Goal: Task Accomplishment & Management: Complete application form

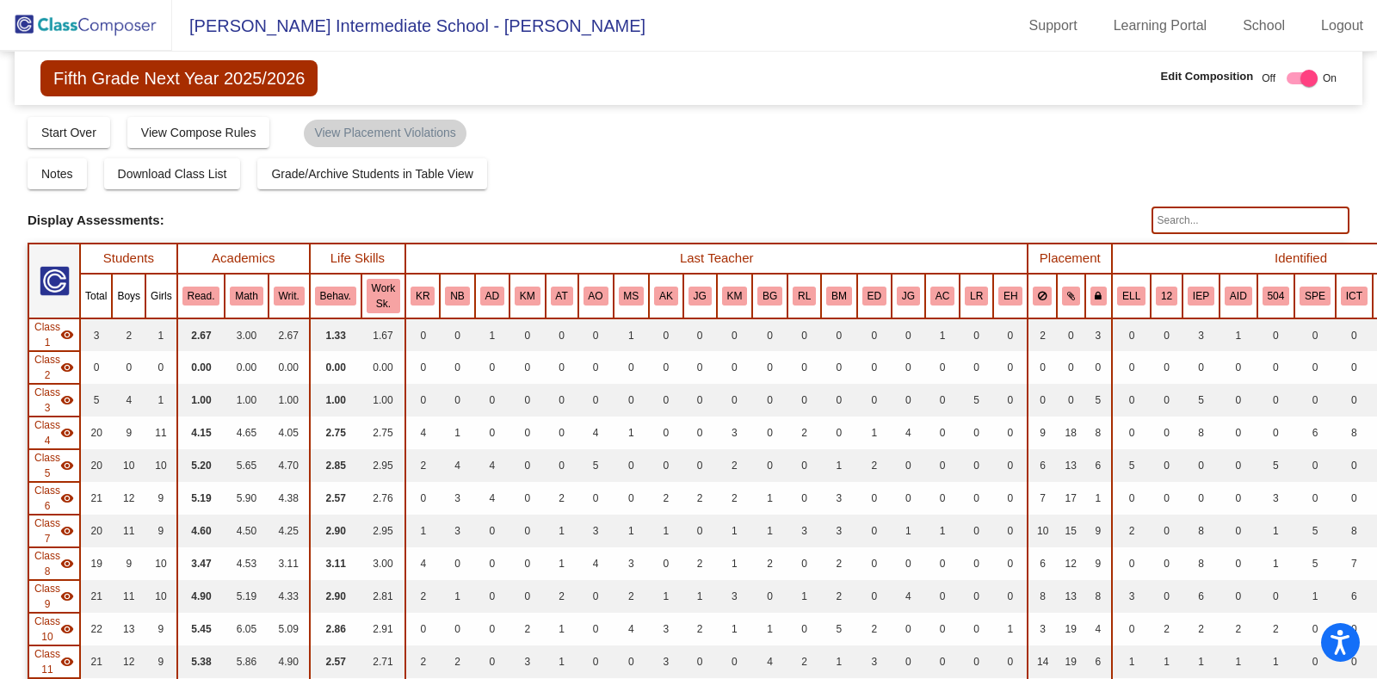
scroll to position [638, 0]
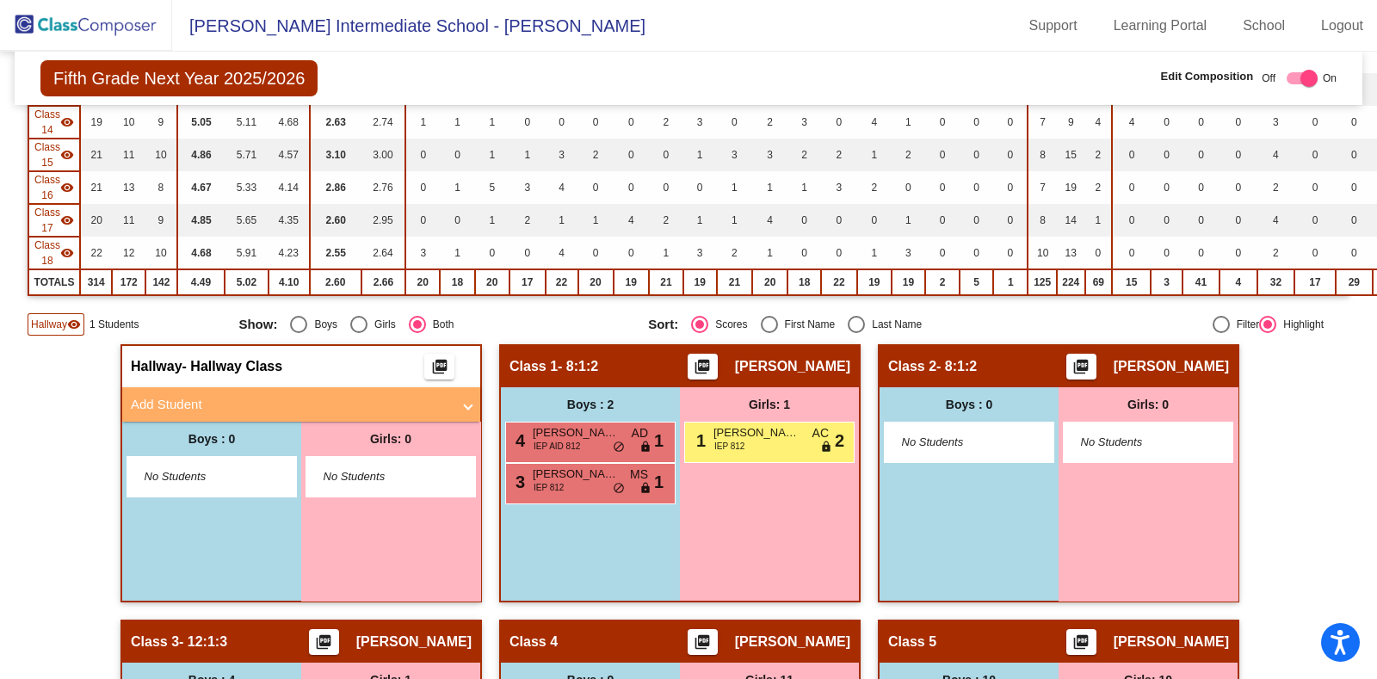
checkbox input "false"
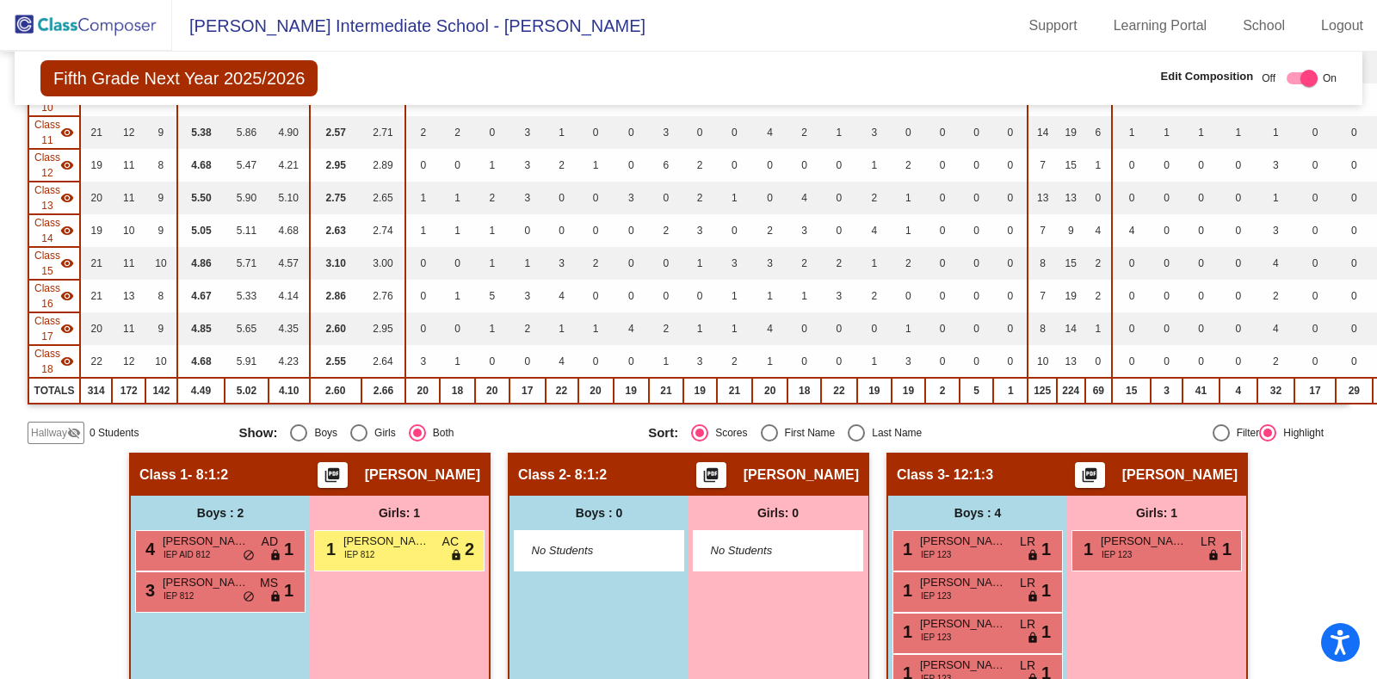
scroll to position [670, 0]
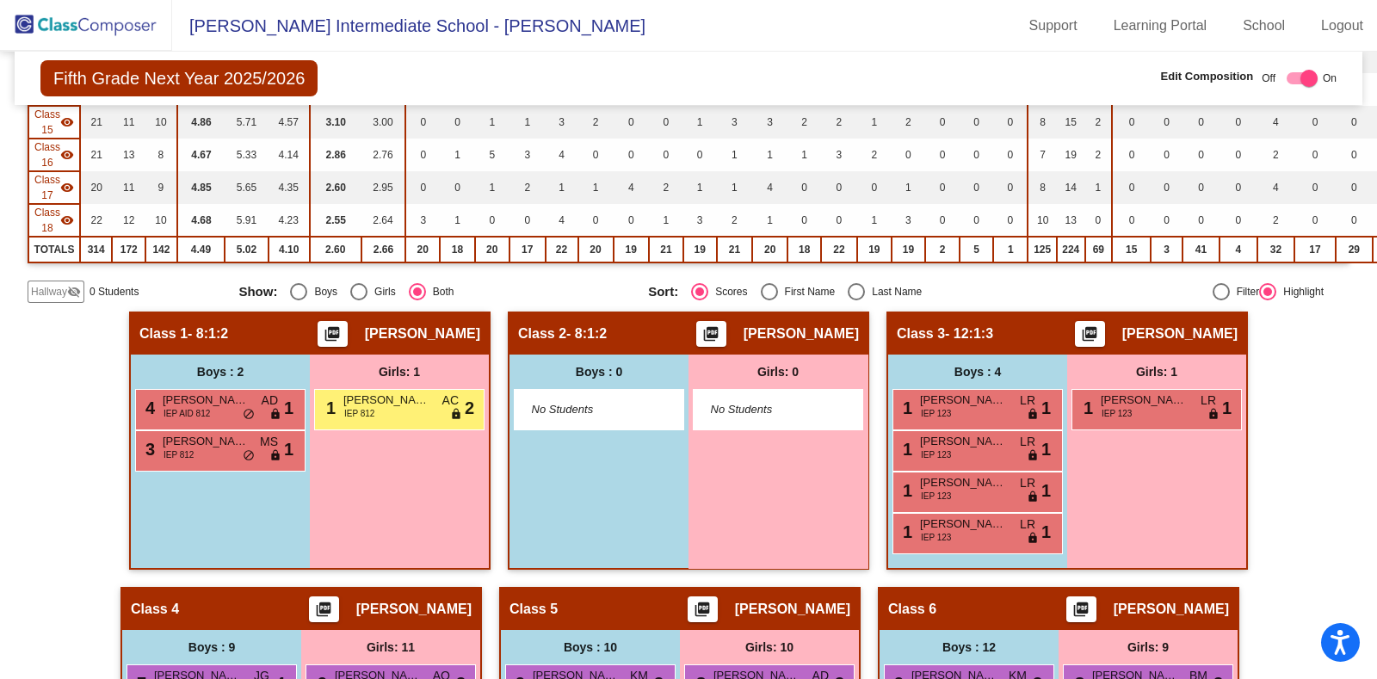
click at [55, 285] on span "Hallway" at bounding box center [49, 291] width 36 height 15
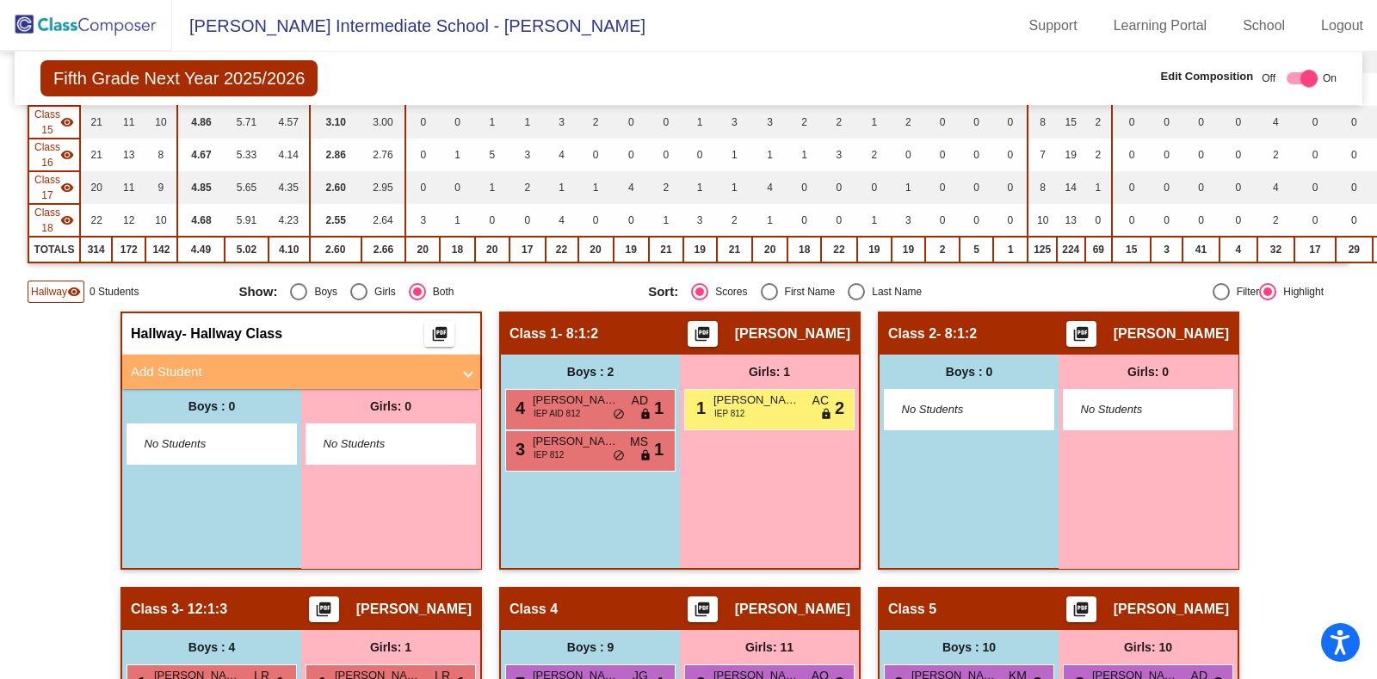
click at [412, 362] on mat-panel-title "Add Student" at bounding box center [291, 372] width 320 height 20
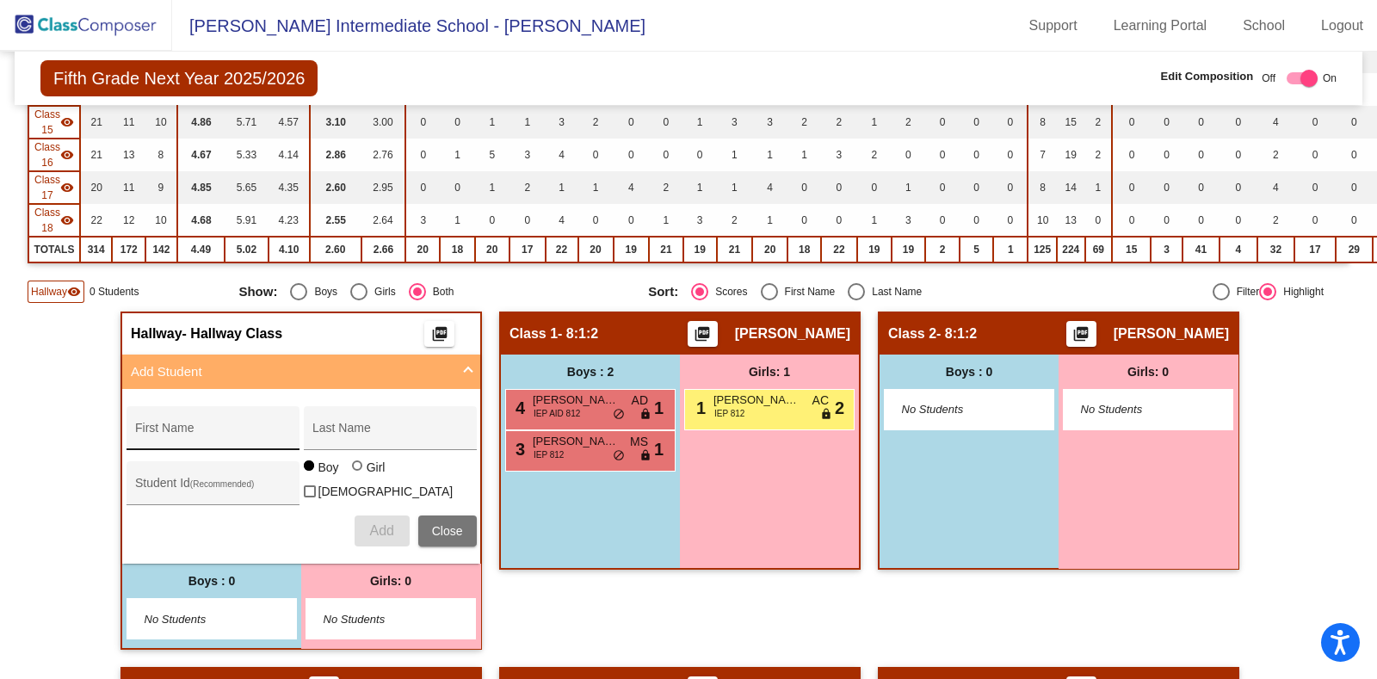
click at [193, 428] on input "First Name" at bounding box center [212, 435] width 155 height 14
type input "A"
type input "Annalease"
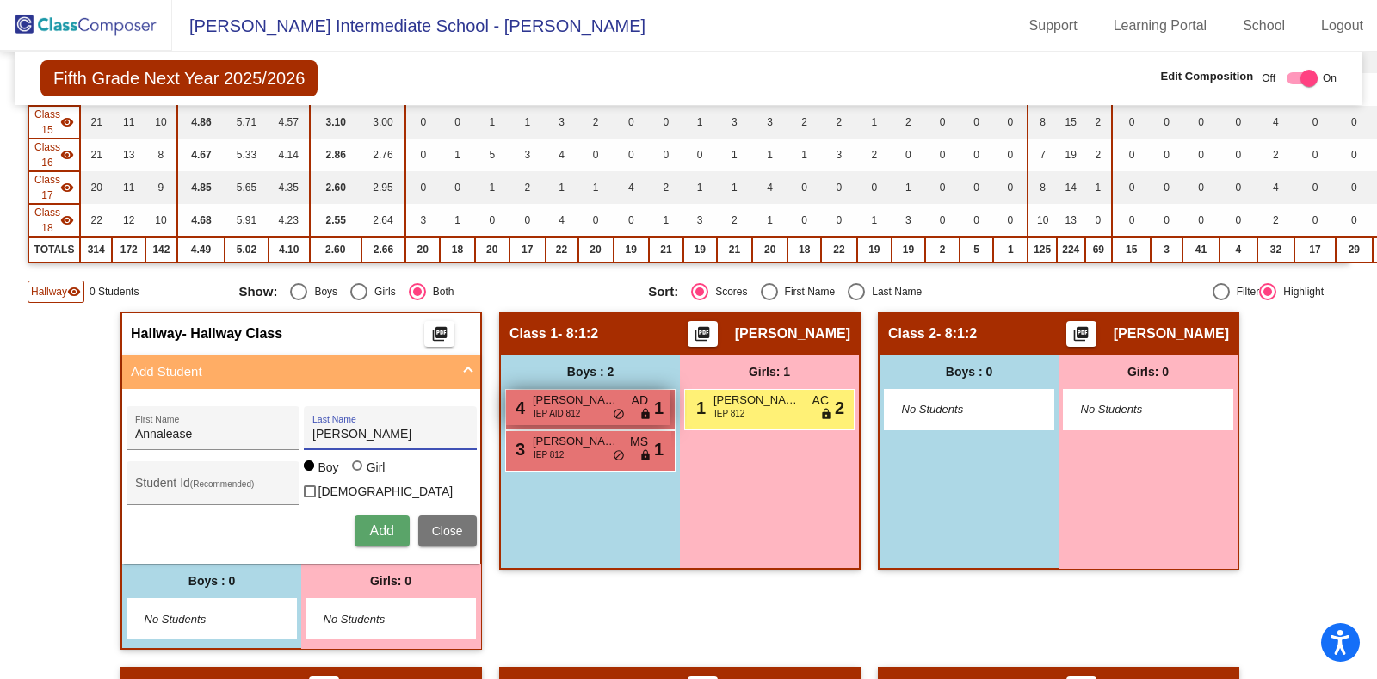
type input "[PERSON_NAME]"
click at [539, 391] on span "[PERSON_NAME] [PERSON_NAME]" at bounding box center [576, 399] width 86 height 17
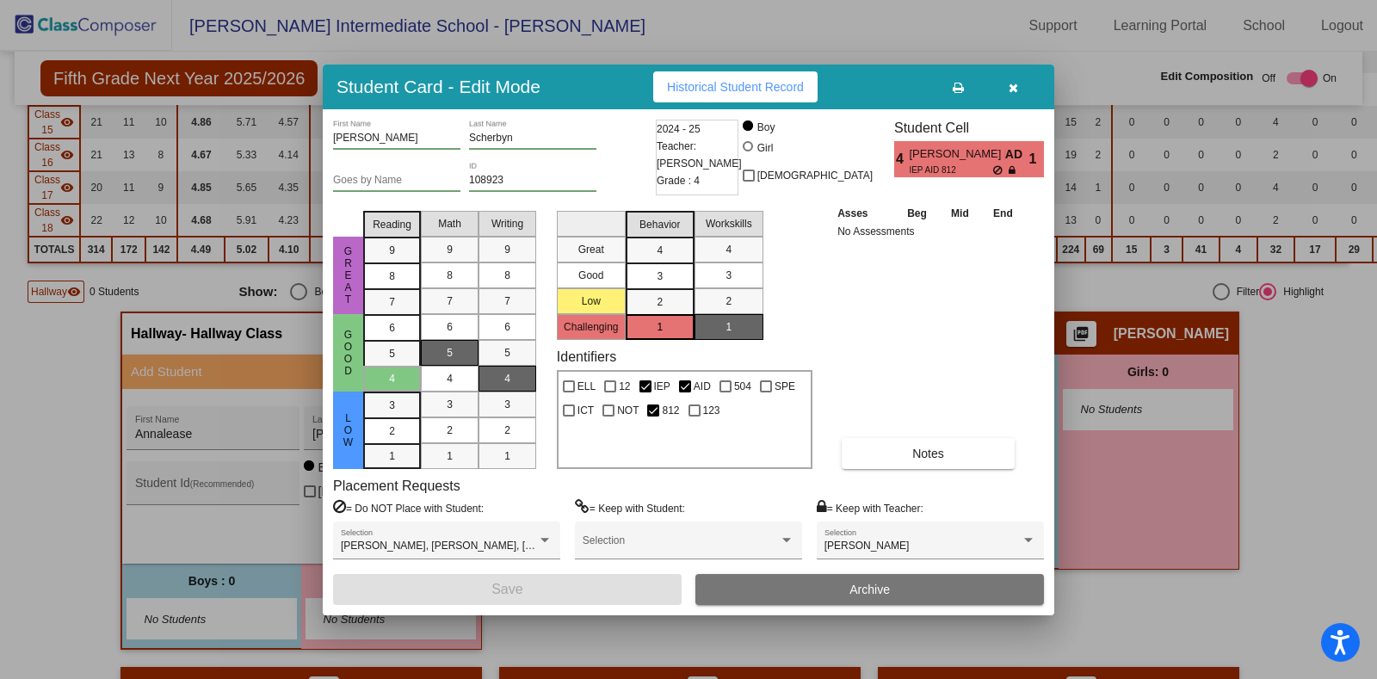
click at [1021, 86] on button "button" at bounding box center [1012, 86] width 55 height 31
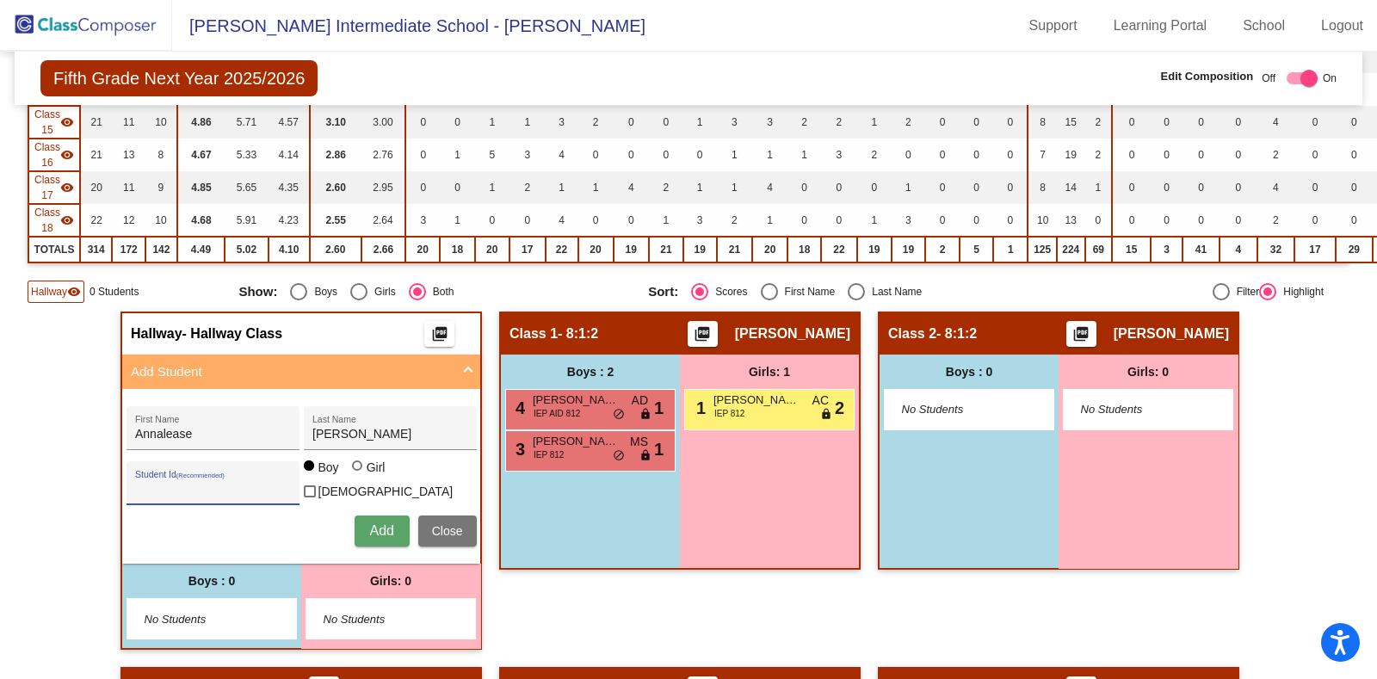
click at [183, 483] on input "Student Id (Recommended)" at bounding box center [212, 490] width 155 height 14
paste input "112042"
type input "112042"
click at [358, 470] on div at bounding box center [359, 467] width 14 height 14
click at [358, 474] on input "Girl" at bounding box center [358, 474] width 1 height 1
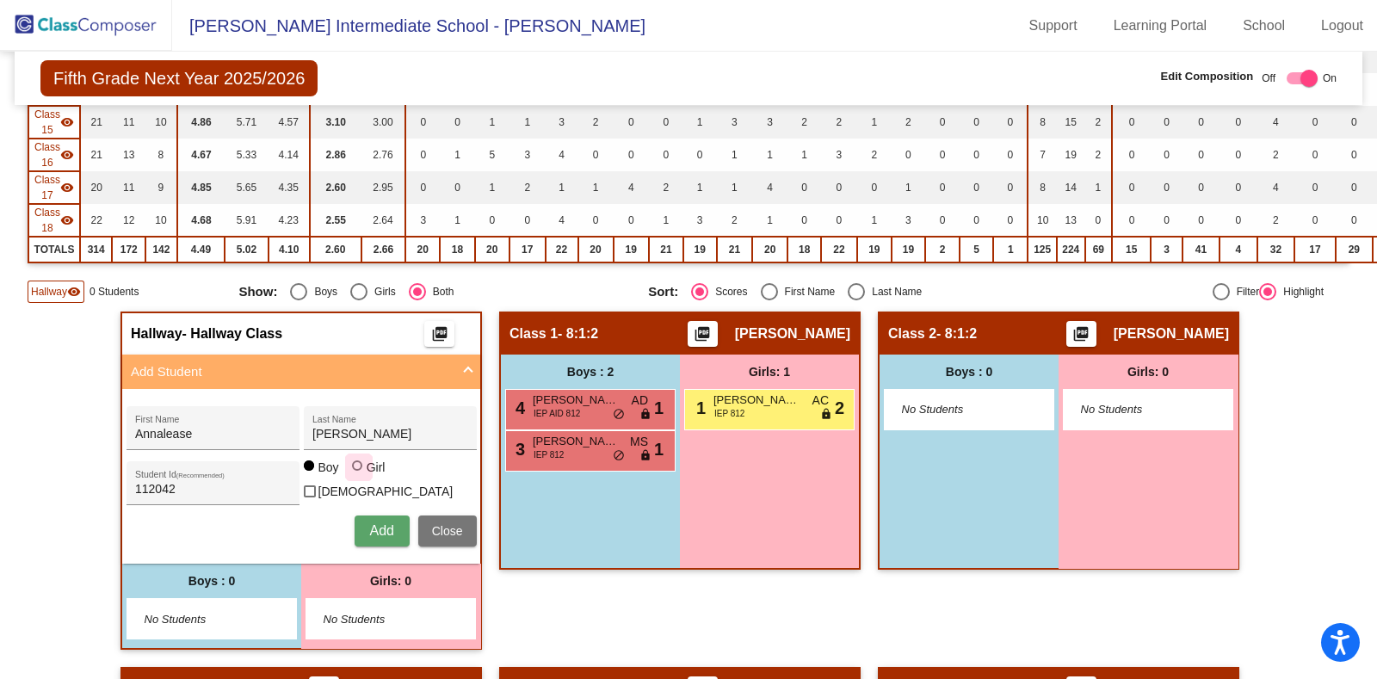
radio input "true"
click at [374, 527] on button "Add" at bounding box center [381, 530] width 55 height 31
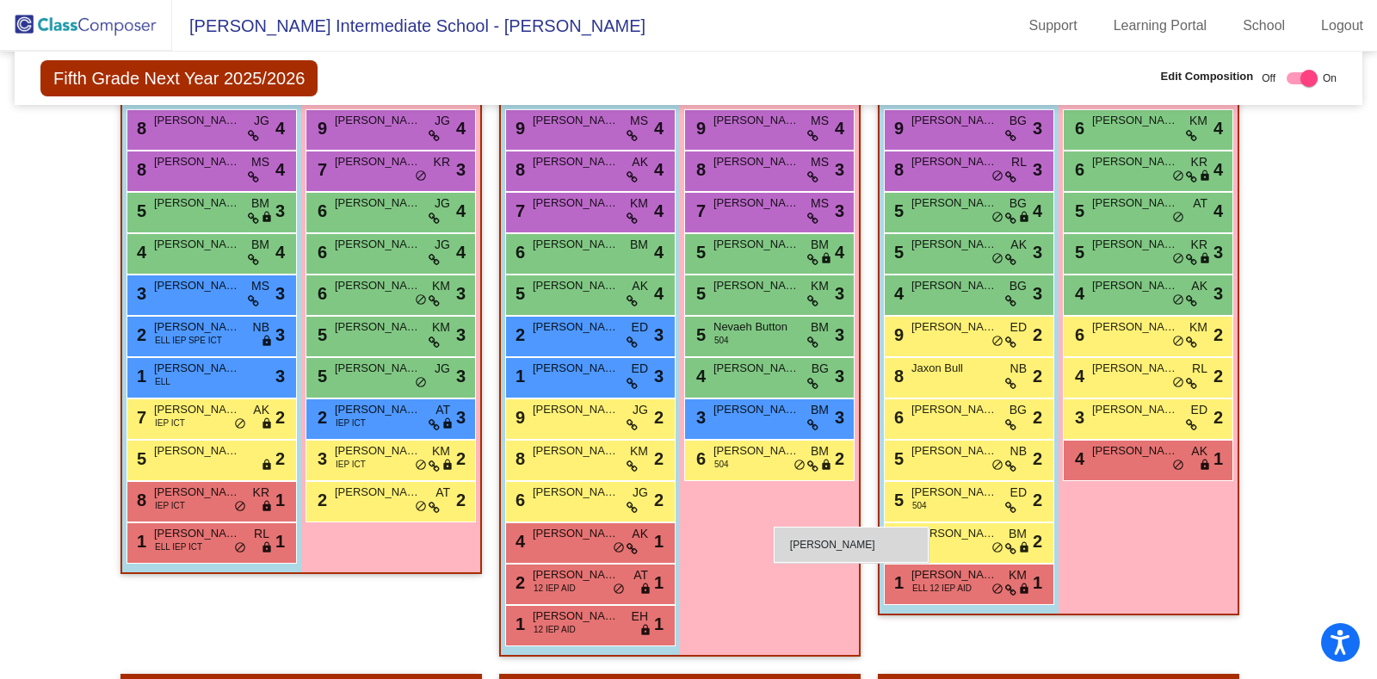
scroll to position [3006, 0]
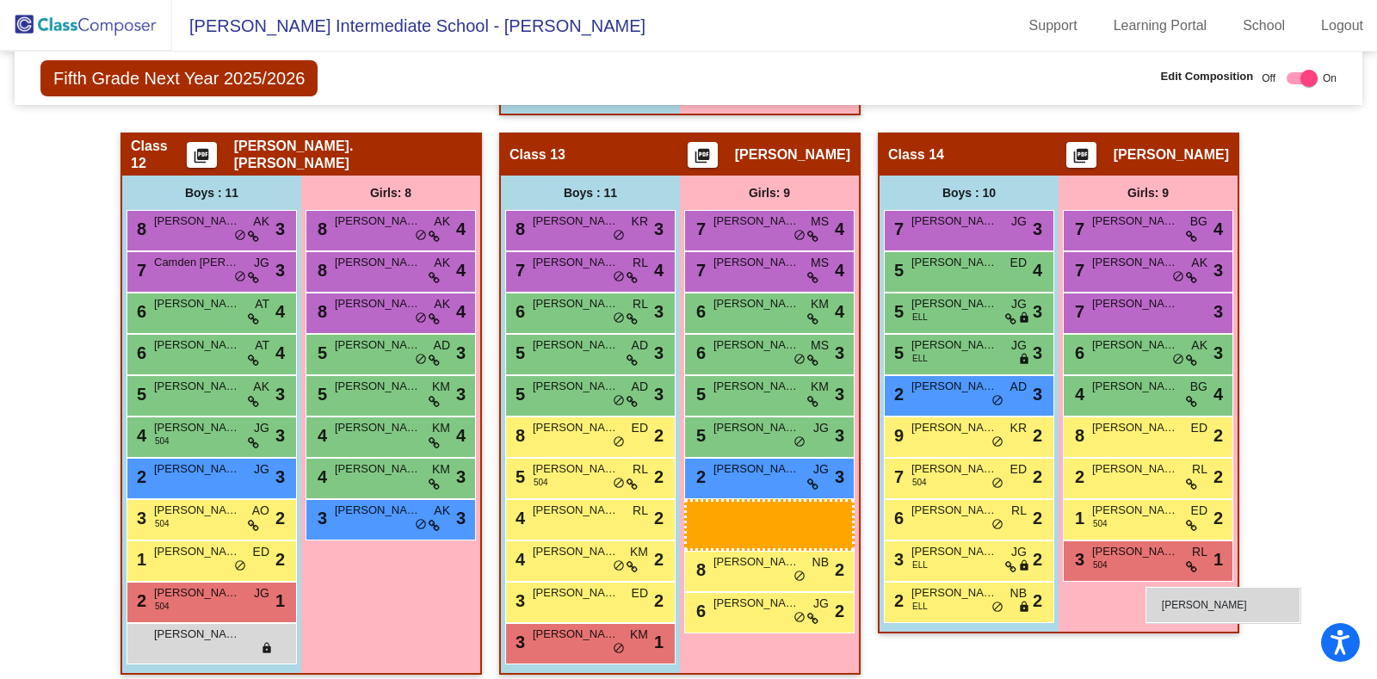
drag, startPoint x: 404, startPoint y: 443, endPoint x: 1162, endPoint y: 585, distance: 772.0
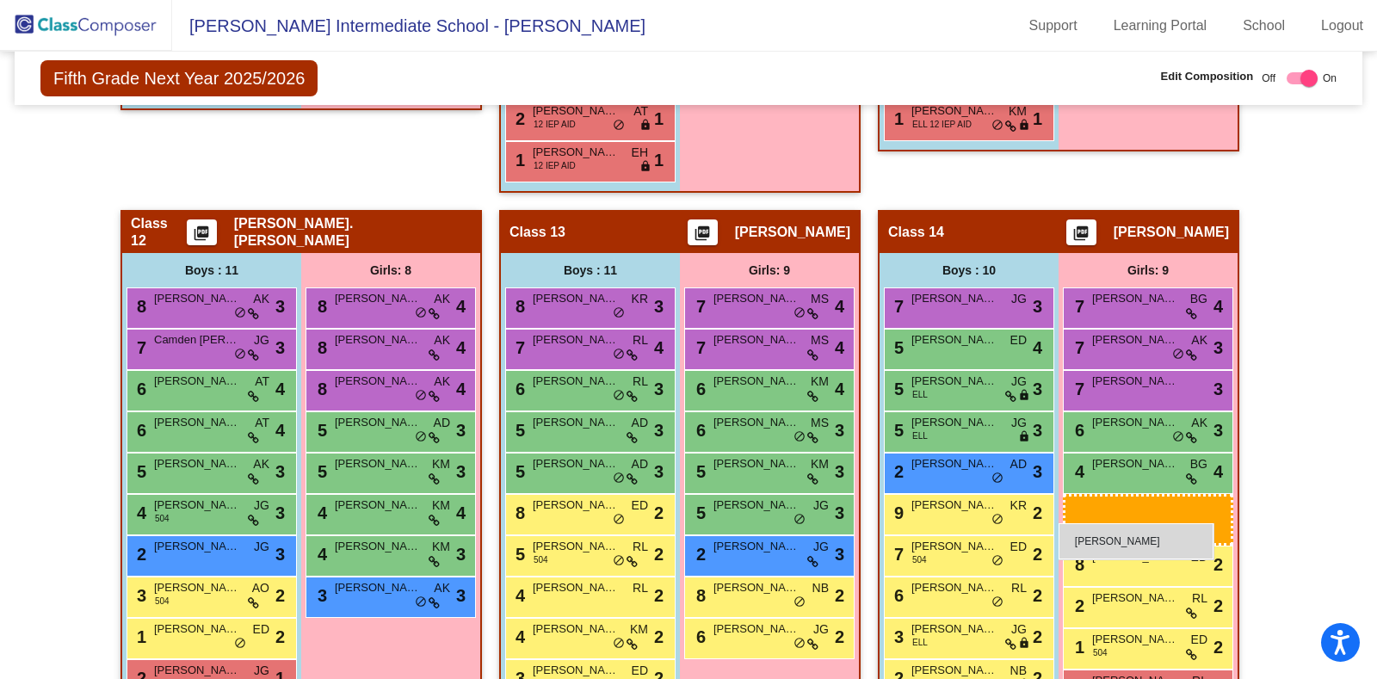
scroll to position [2918, 0]
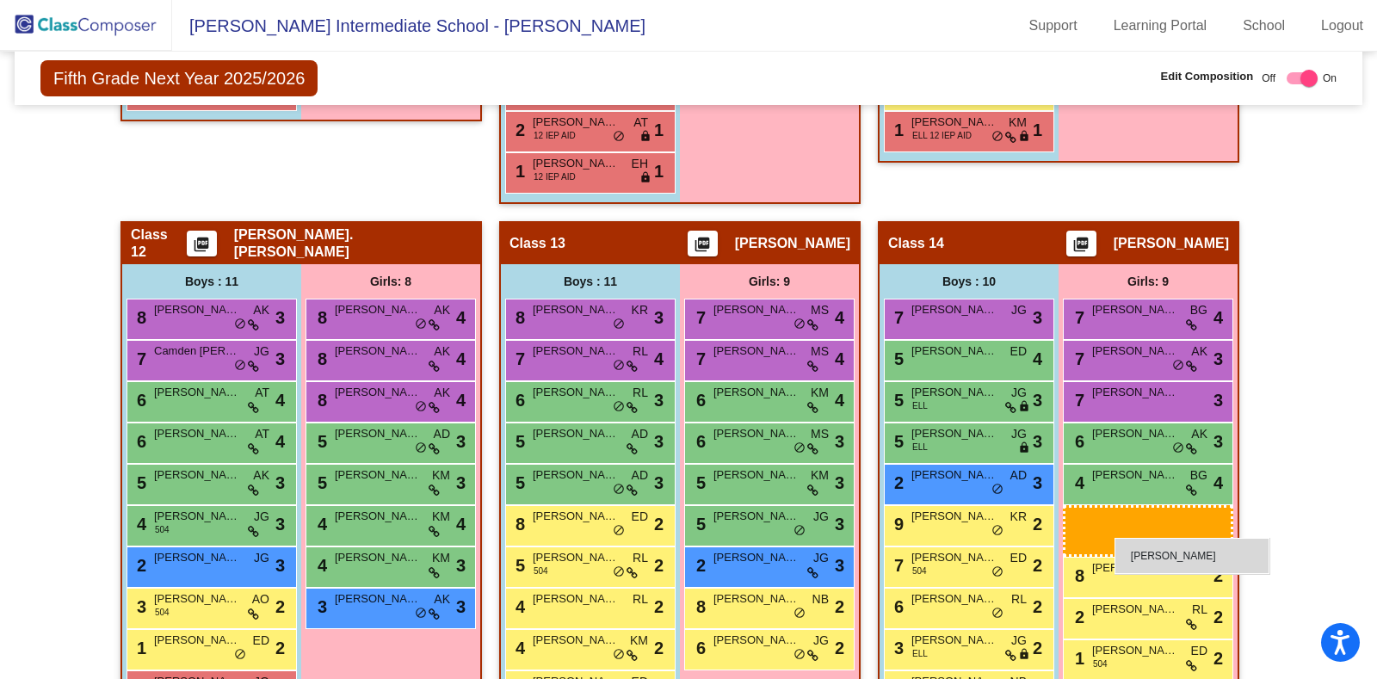
drag, startPoint x: 372, startPoint y: 509, endPoint x: 1114, endPoint y: 538, distance: 743.1
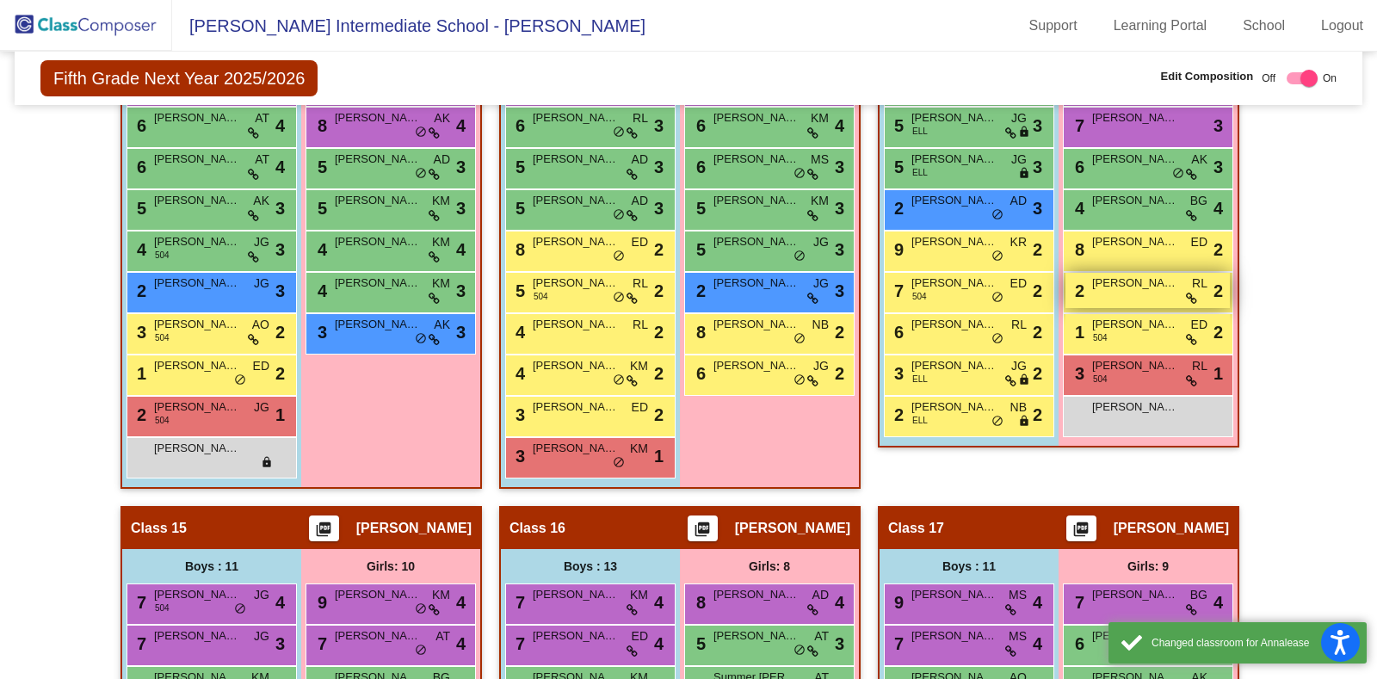
scroll to position [3196, 0]
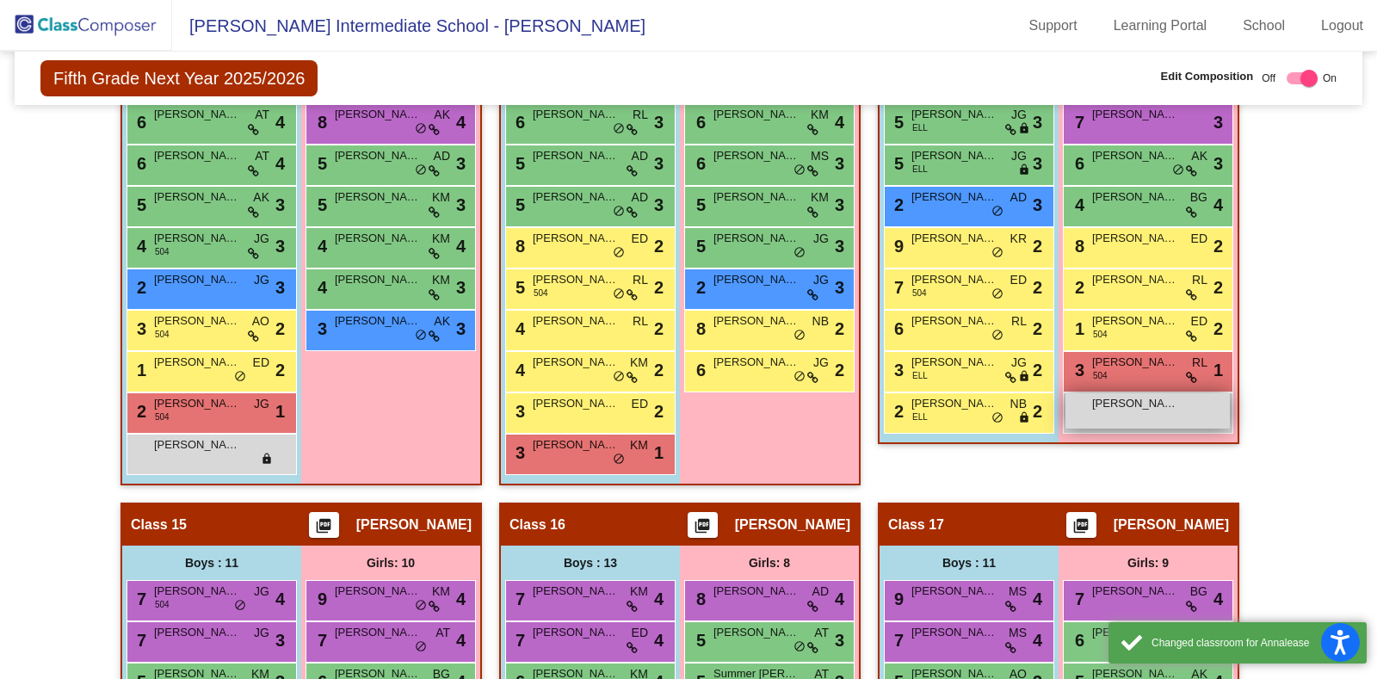
click at [1110, 395] on span "[PERSON_NAME]" at bounding box center [1135, 403] width 86 height 17
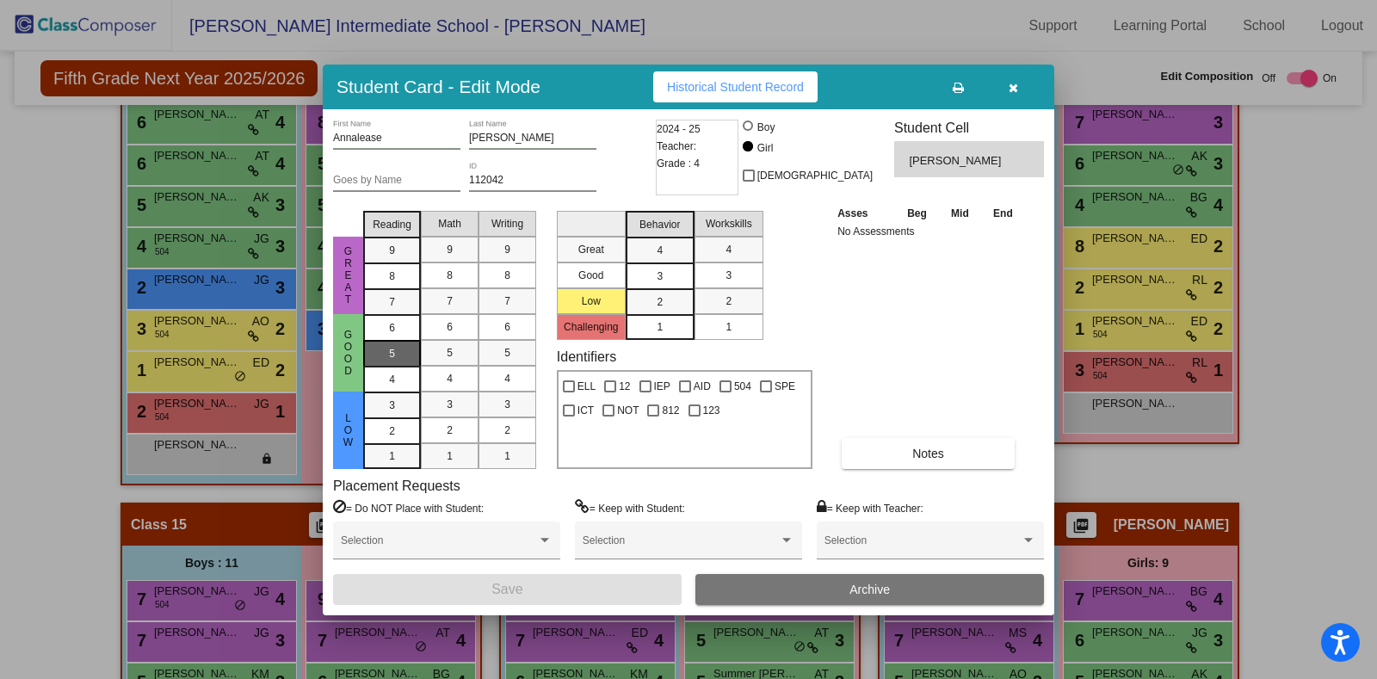
click at [405, 355] on div "5" at bounding box center [392, 354] width 34 height 26
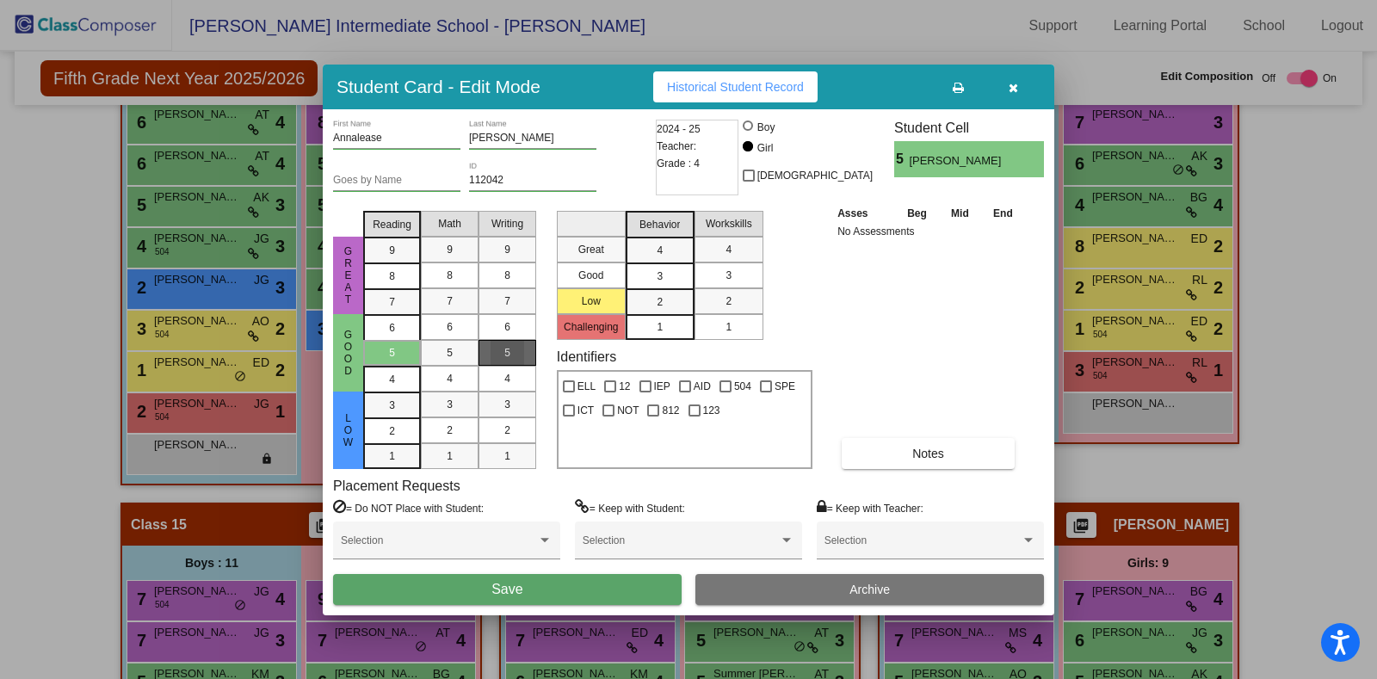
click at [479, 363] on mat-list-option "5" at bounding box center [507, 353] width 58 height 26
click at [422, 336] on mat-list-option "6" at bounding box center [450, 327] width 58 height 26
click at [450, 345] on span "5" at bounding box center [450, 352] width 6 height 15
click at [663, 248] on div "4" at bounding box center [660, 250] width 34 height 26
click at [748, 246] on mat-list-option "4" at bounding box center [728, 250] width 69 height 26
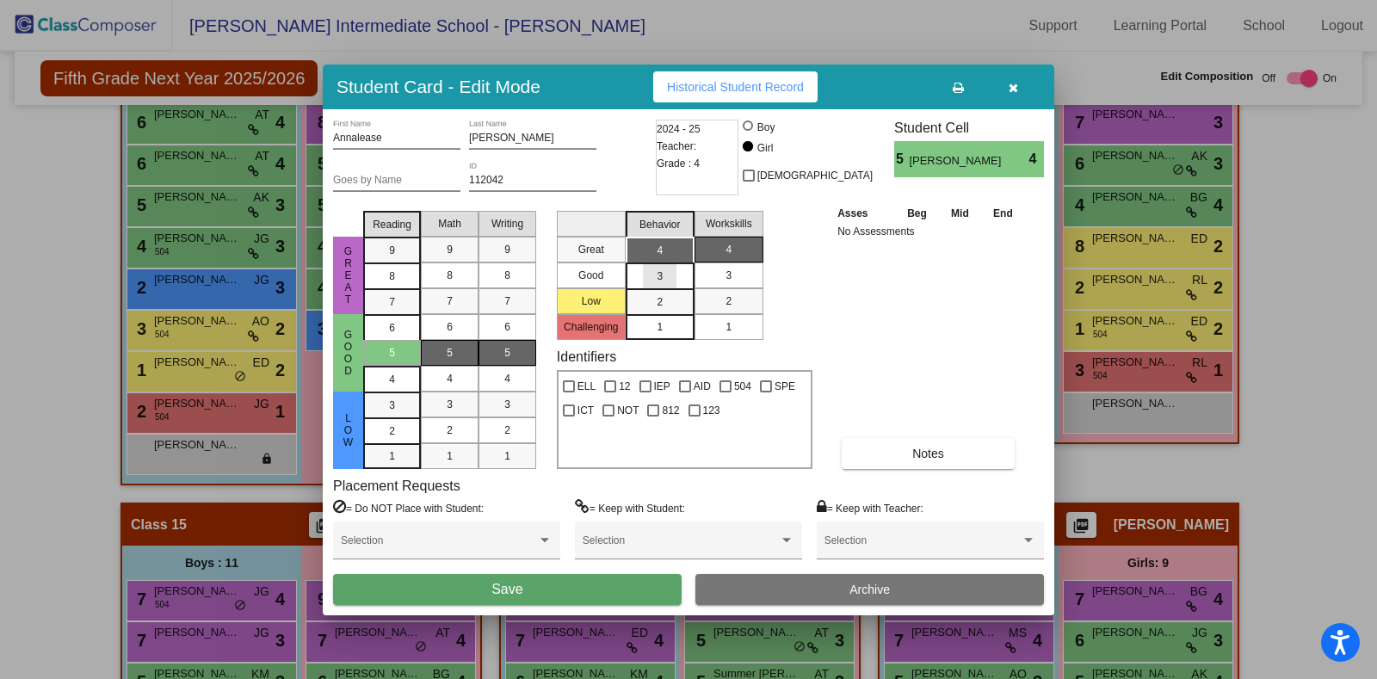
click at [647, 274] on div "3" at bounding box center [660, 276] width 34 height 26
click at [739, 278] on div "3" at bounding box center [729, 275] width 34 height 26
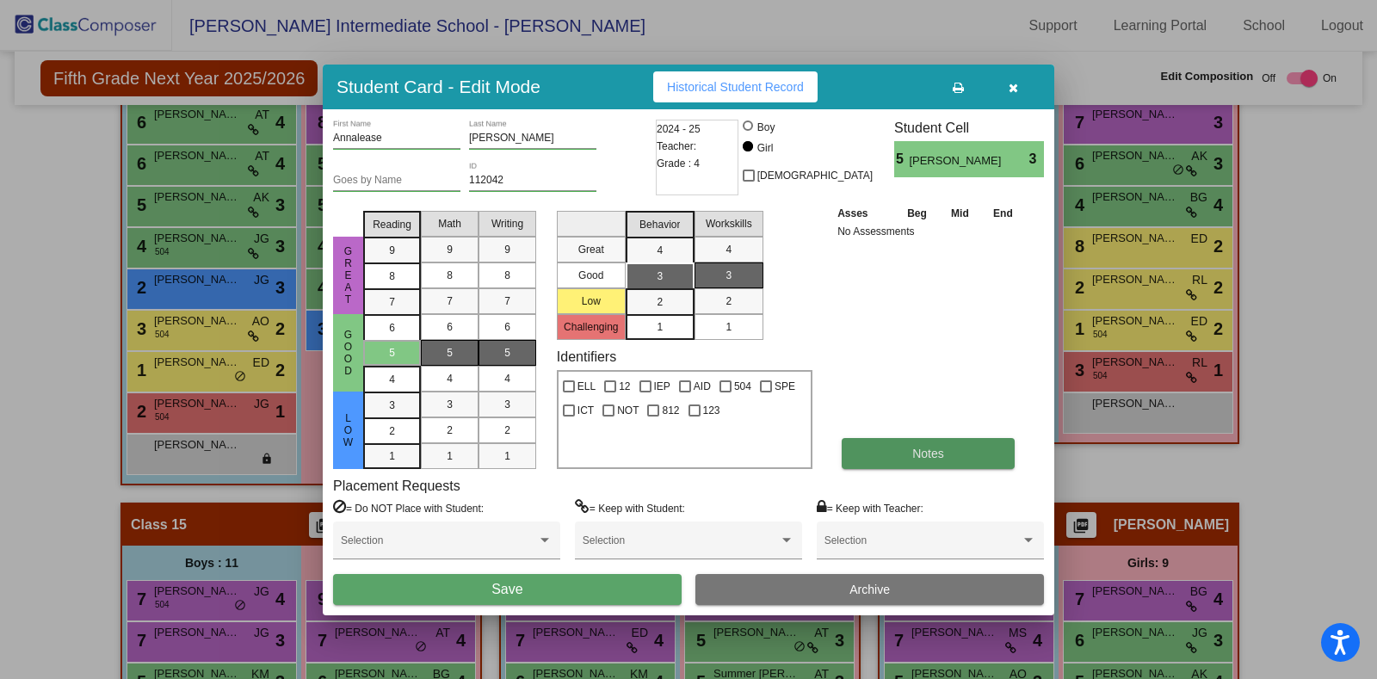
click at [898, 454] on button "Notes" at bounding box center [927, 453] width 173 height 31
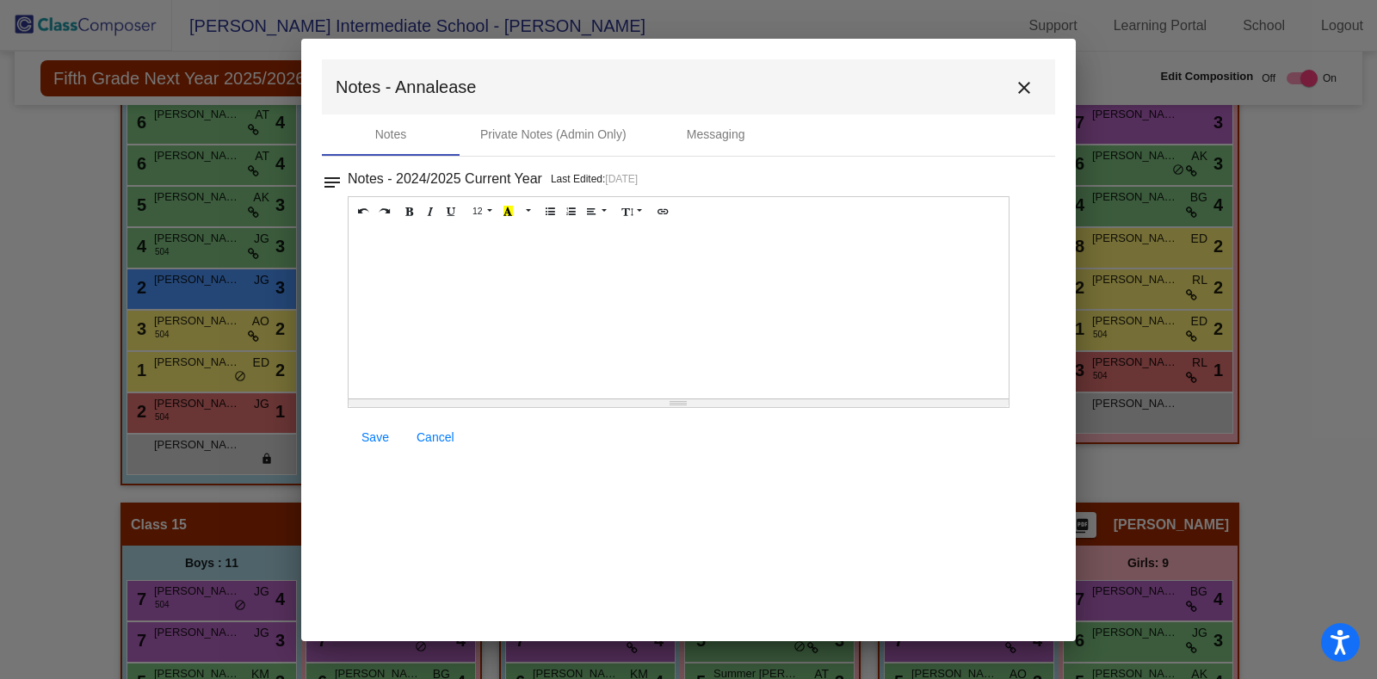
click at [483, 249] on div at bounding box center [678, 312] width 660 height 172
click at [379, 434] on span "Save" at bounding box center [375, 437] width 28 height 14
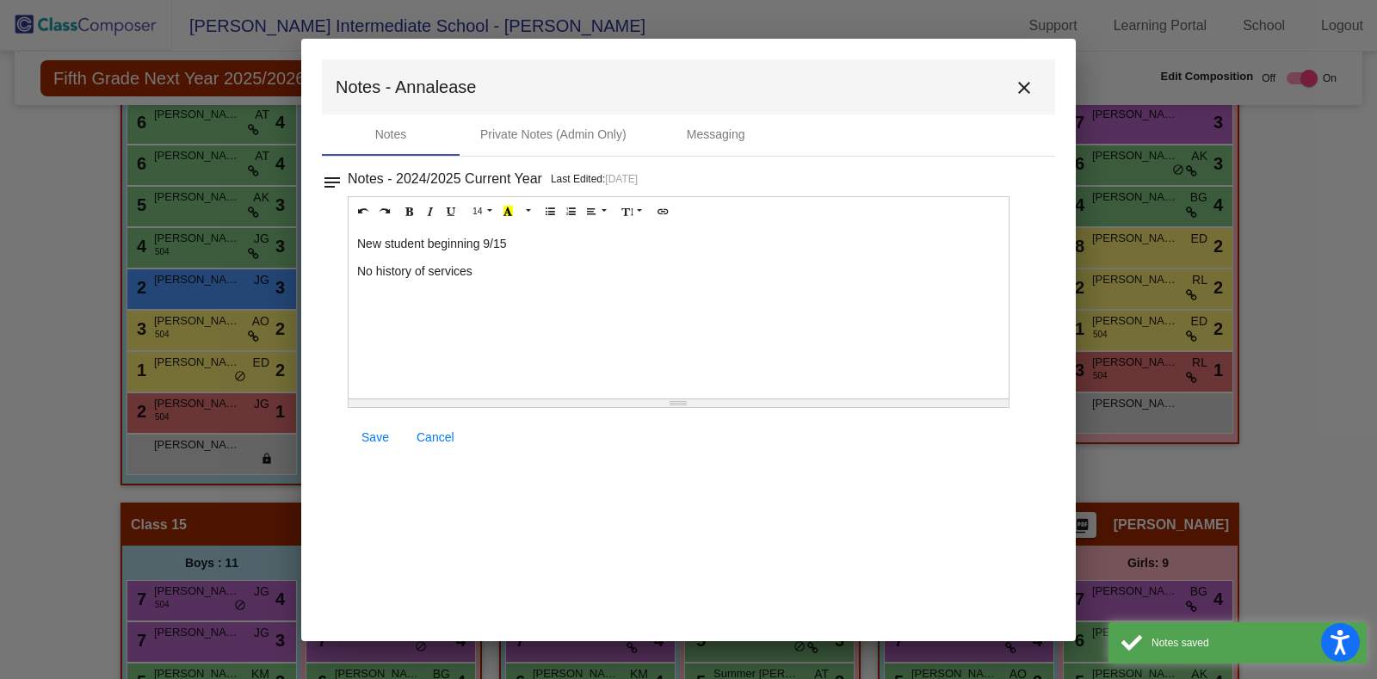
click at [1016, 89] on mat-icon "close" at bounding box center [1024, 87] width 21 height 21
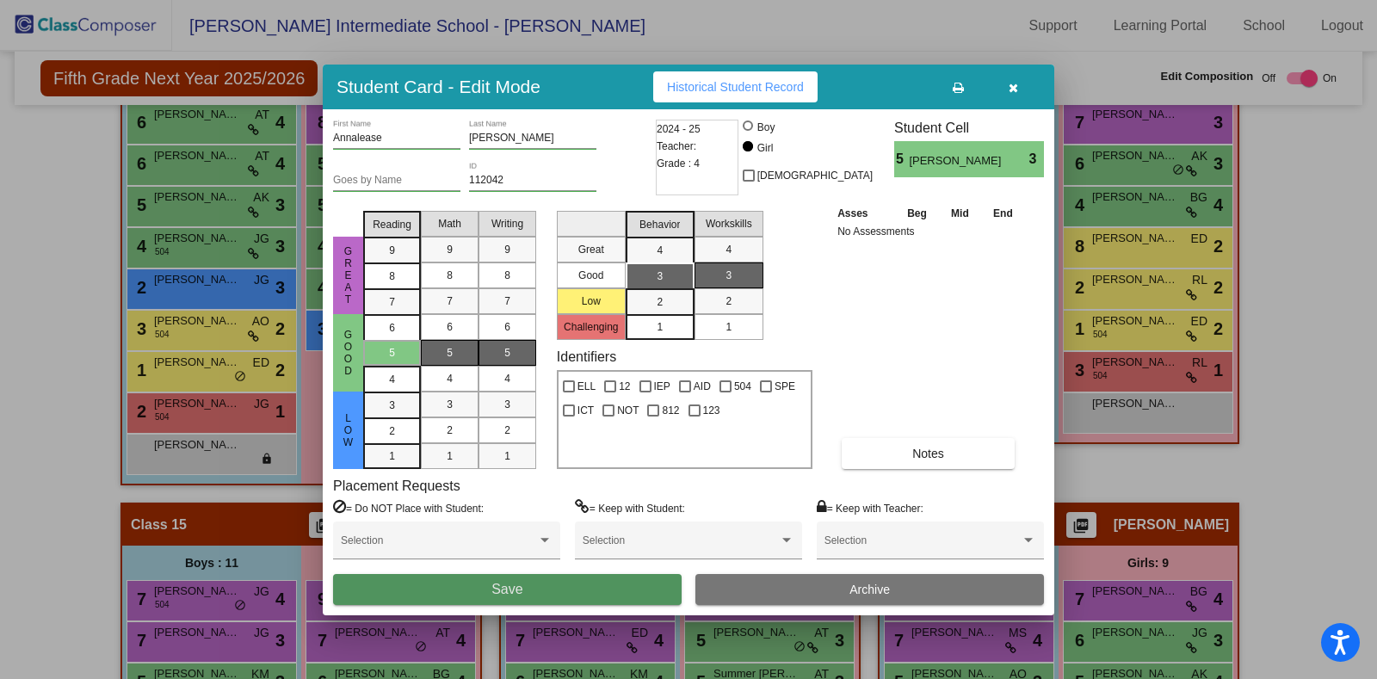
click at [517, 580] on button "Save" at bounding box center [507, 589] width 348 height 31
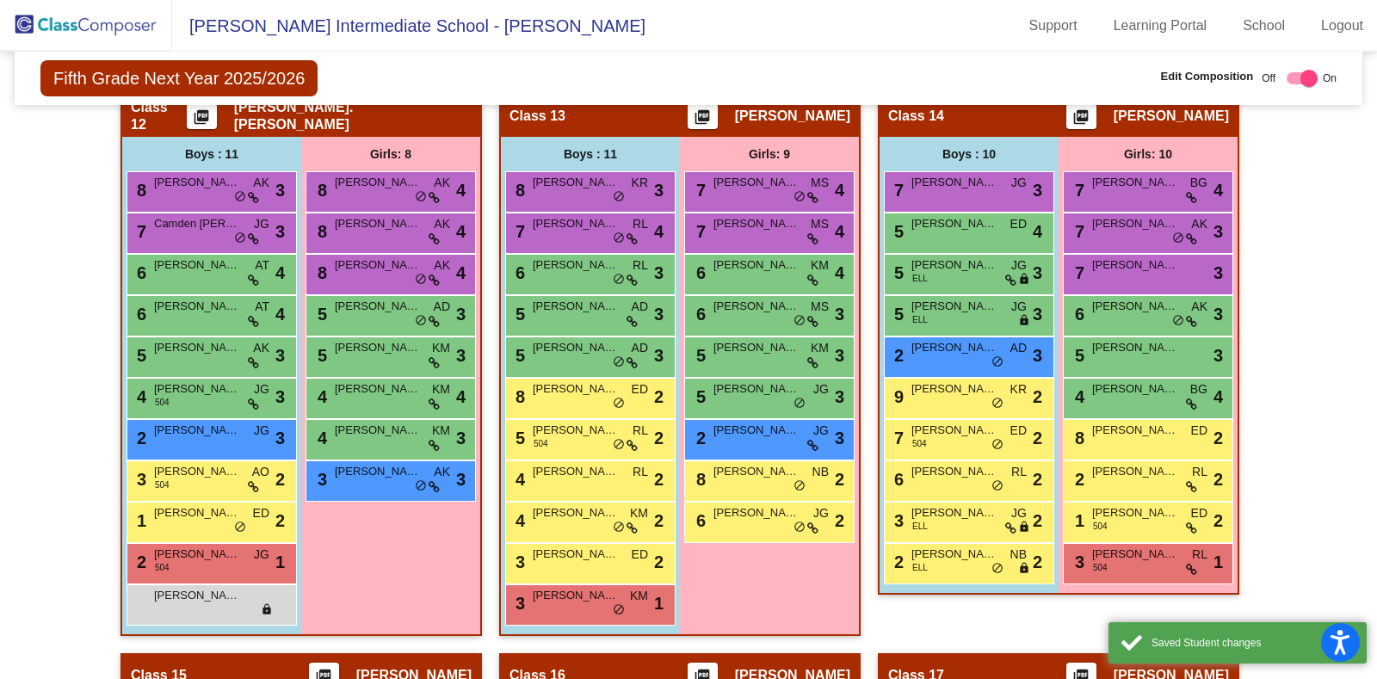
scroll to position [3044, 0]
